Goal: Check status: Check status

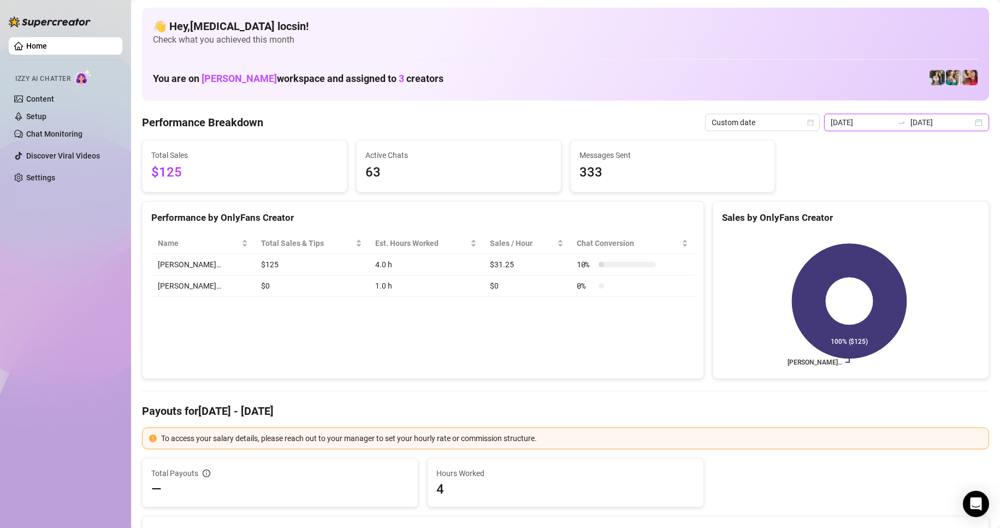
click at [916, 124] on input "[DATE]" at bounding box center [941, 122] width 62 height 12
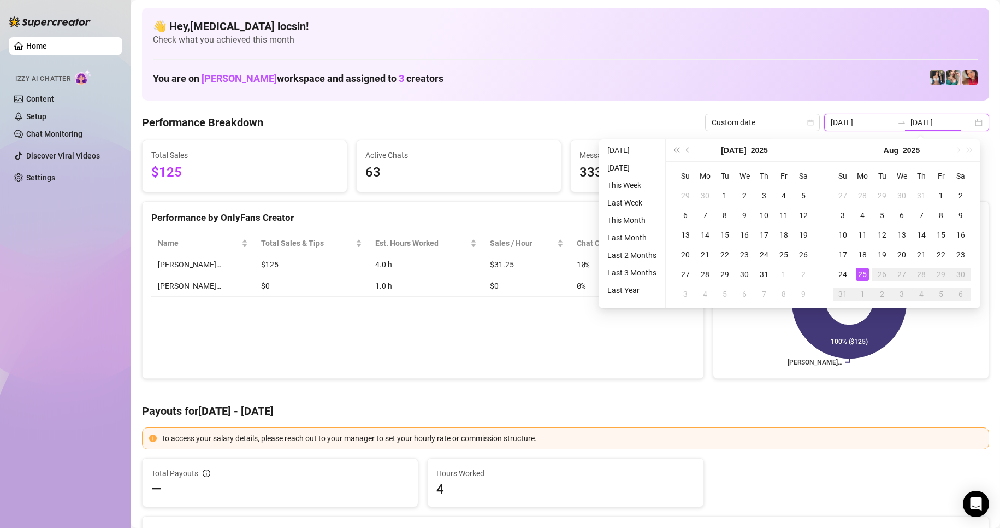
type input "[DATE]"
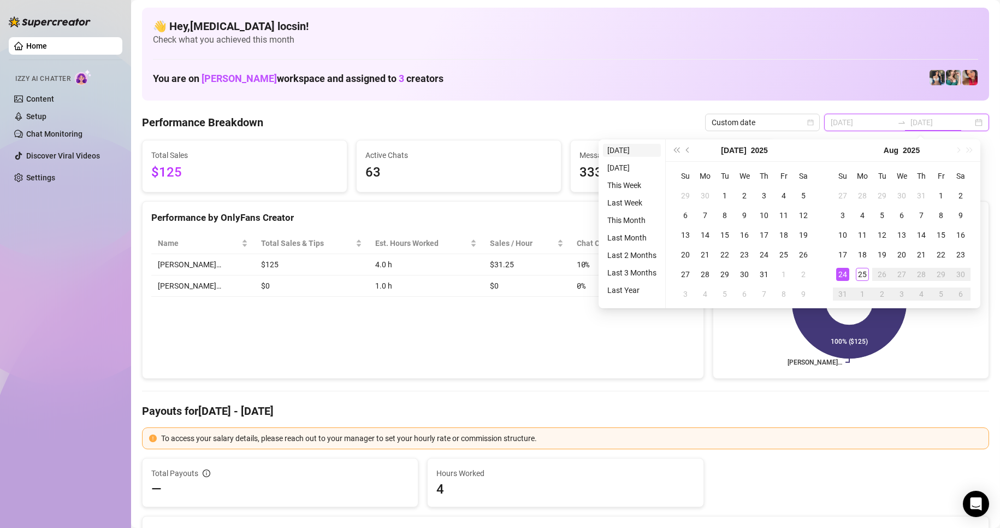
type input "[DATE]"
click at [613, 150] on li "[DATE]" at bounding box center [632, 150] width 58 height 13
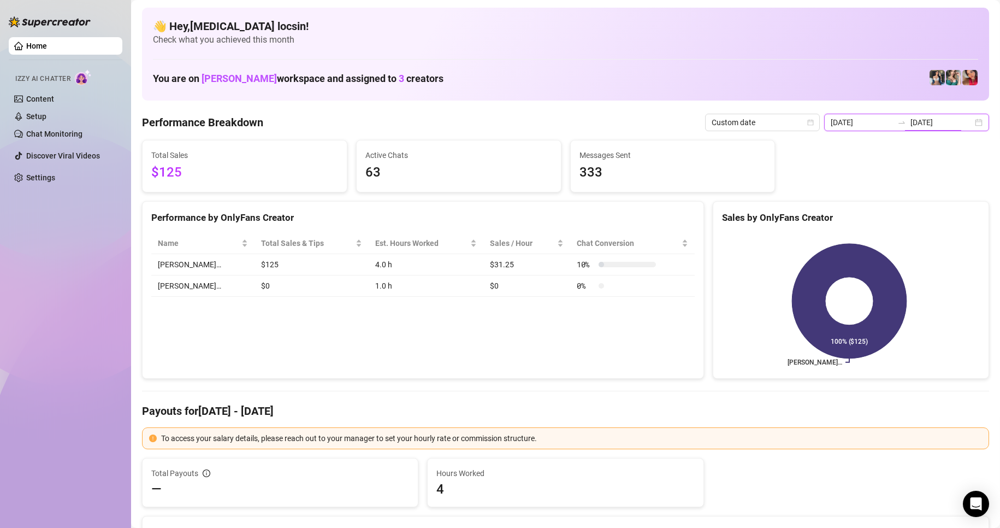
click at [921, 116] on input "[DATE]" at bounding box center [941, 122] width 62 height 12
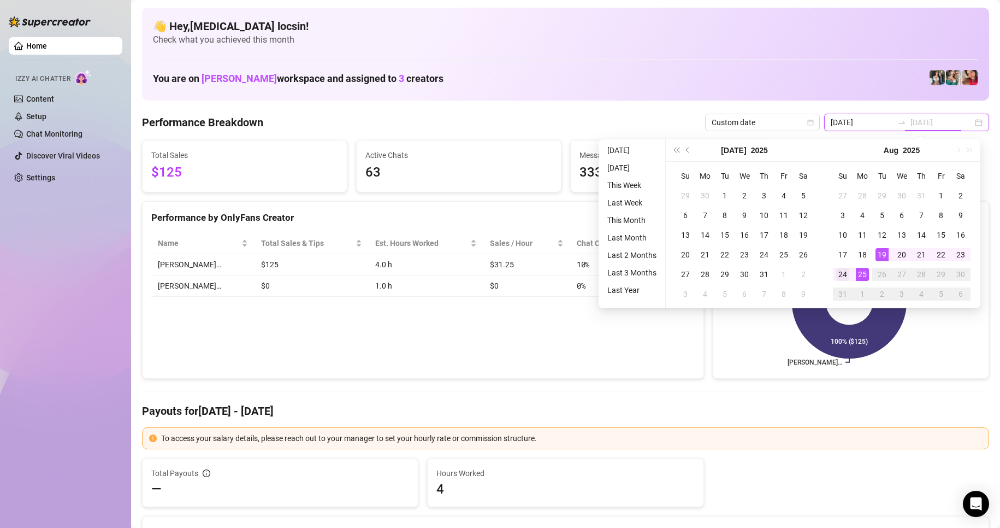
type input "[DATE]"
click at [838, 272] on div "24" at bounding box center [842, 274] width 13 height 13
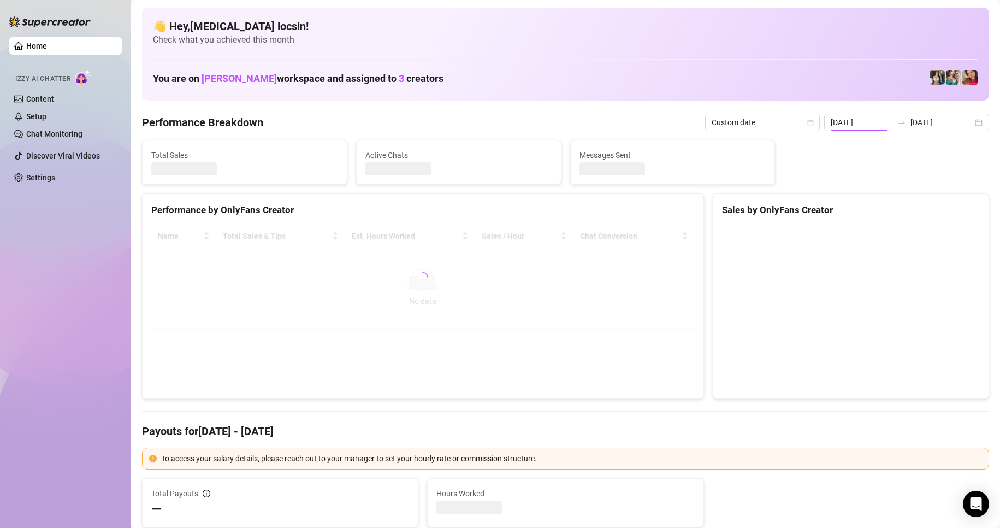
type input "[DATE]"
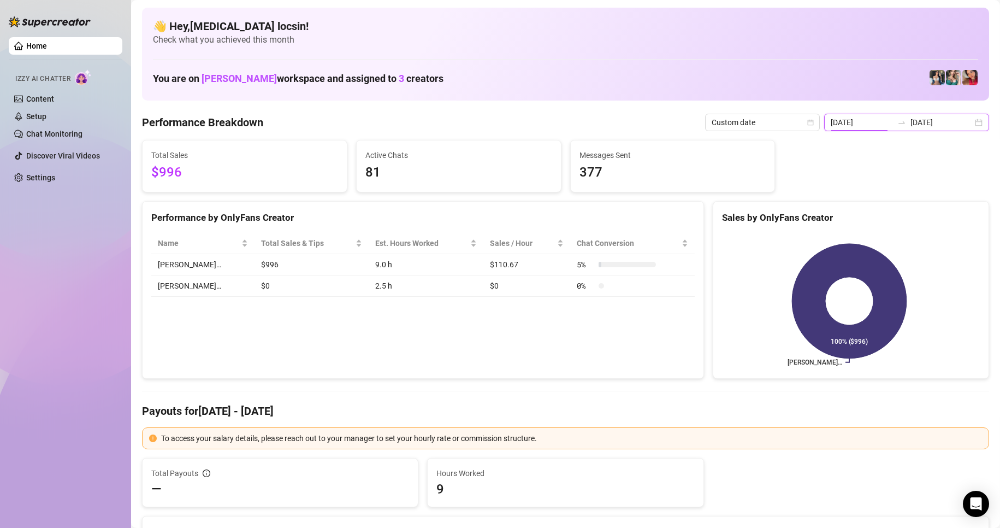
click at [883, 122] on input "[DATE]" at bounding box center [862, 122] width 62 height 12
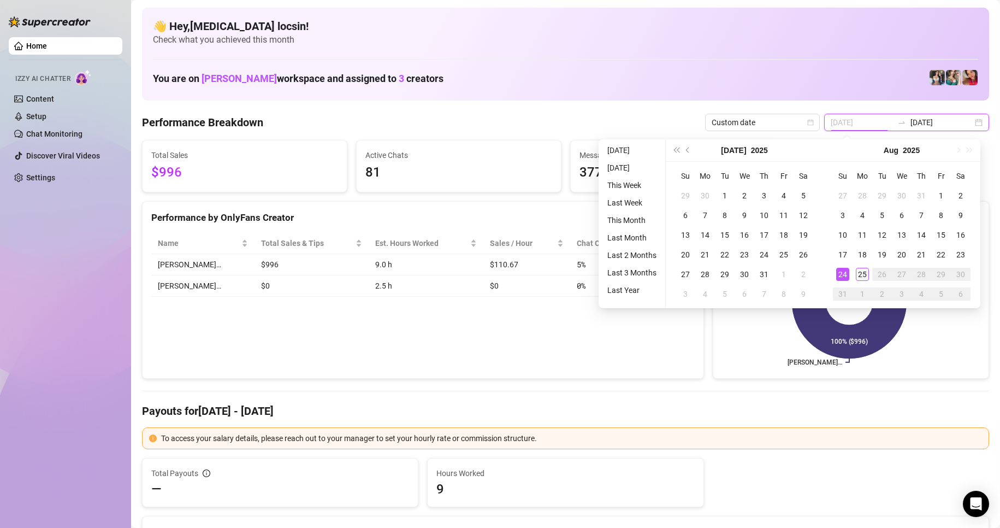
type input "[DATE]"
click at [868, 272] on div "25" at bounding box center [862, 274] width 13 height 13
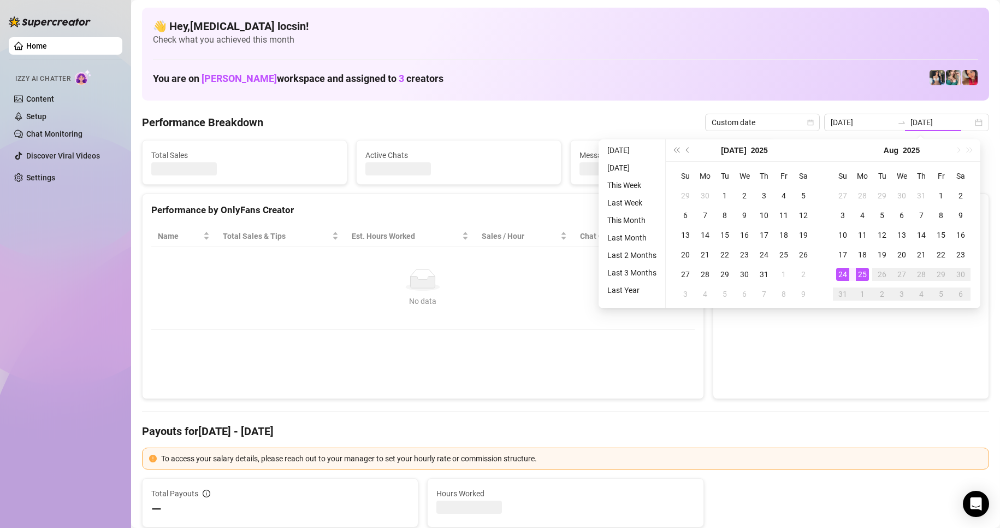
type input "[DATE]"
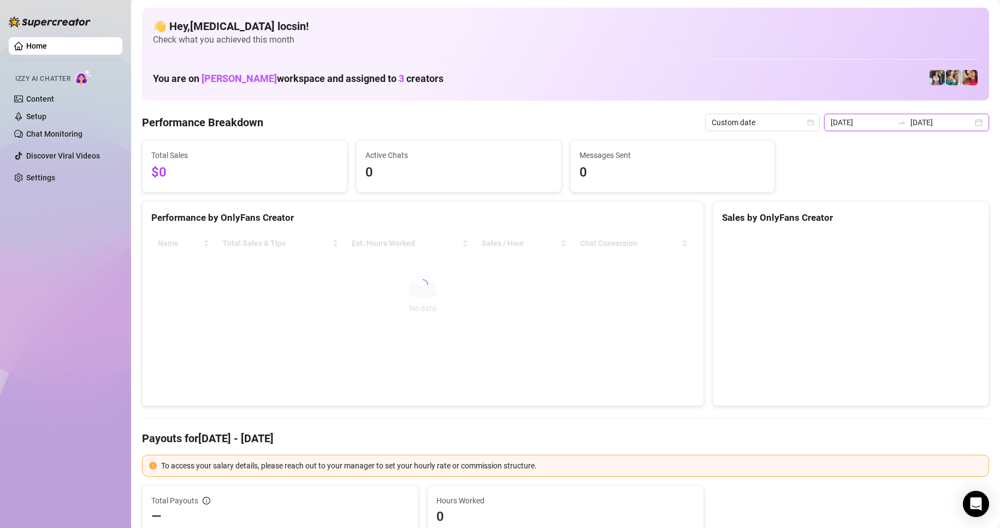
click at [947, 121] on input "[DATE]" at bounding box center [941, 122] width 62 height 12
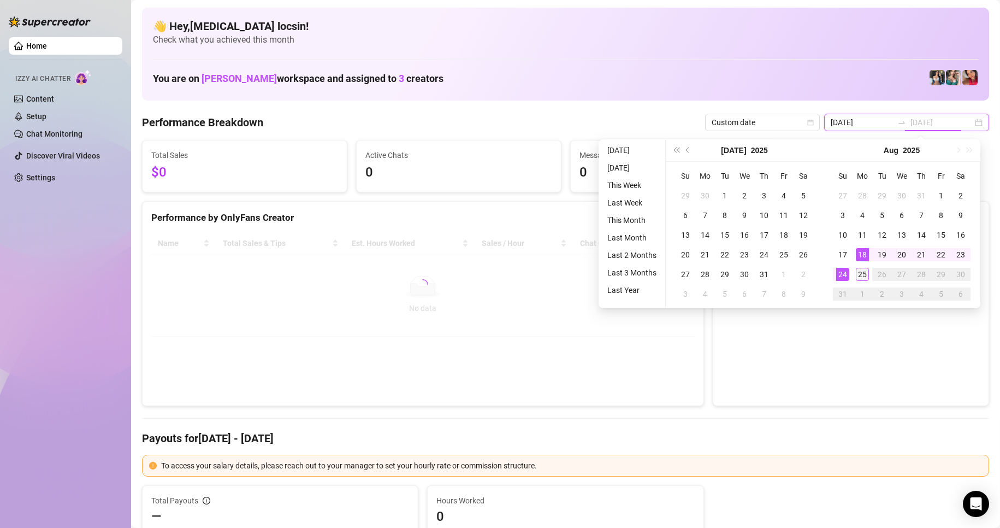
type input "[DATE]"
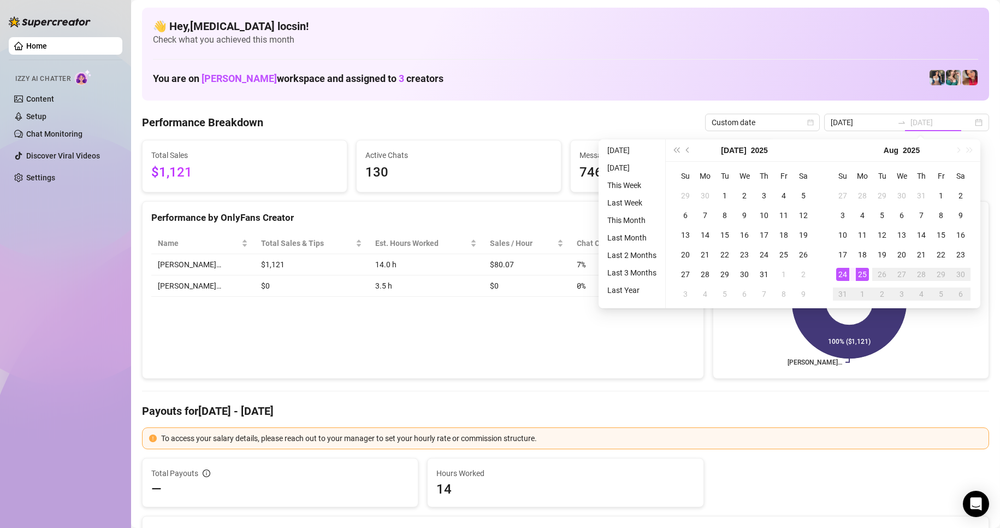
click at [861, 271] on div "25" at bounding box center [862, 274] width 13 height 13
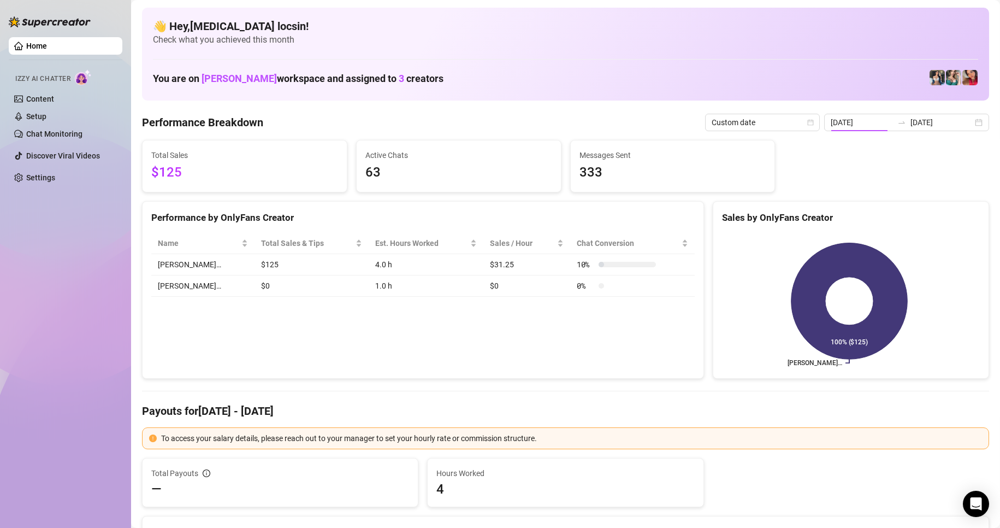
type input "[DATE]"
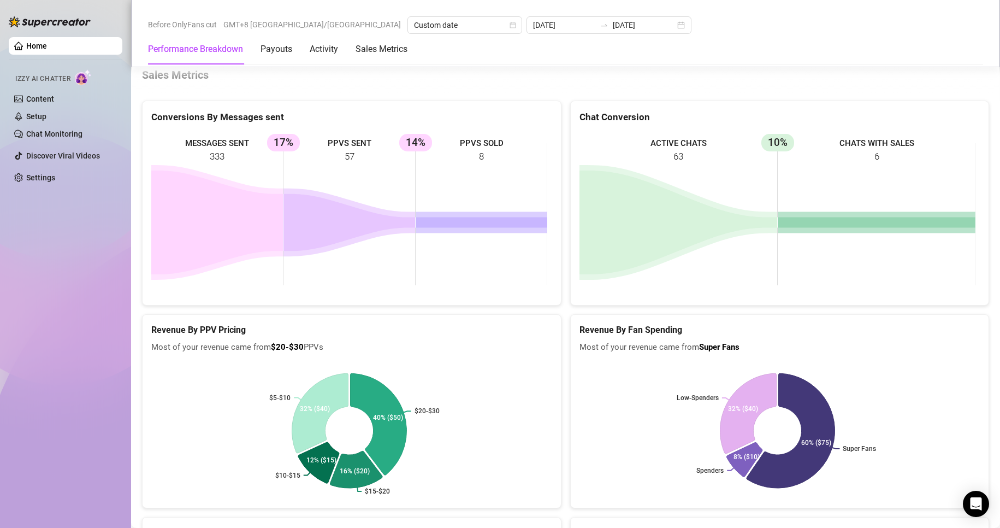
scroll to position [1456, 0]
